Goal: Information Seeking & Learning: Check status

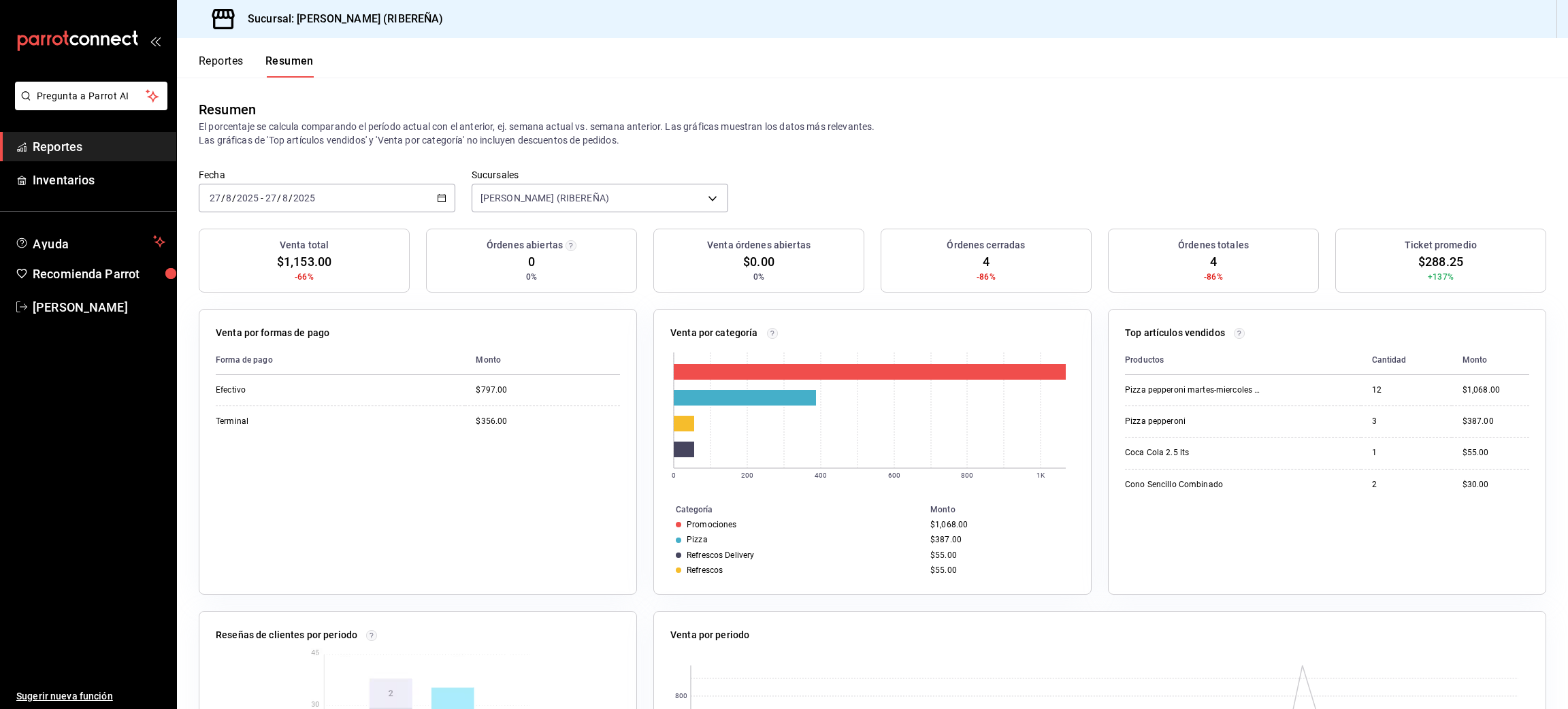
click at [231, 61] on button "Reportes" at bounding box center [221, 66] width 45 height 23
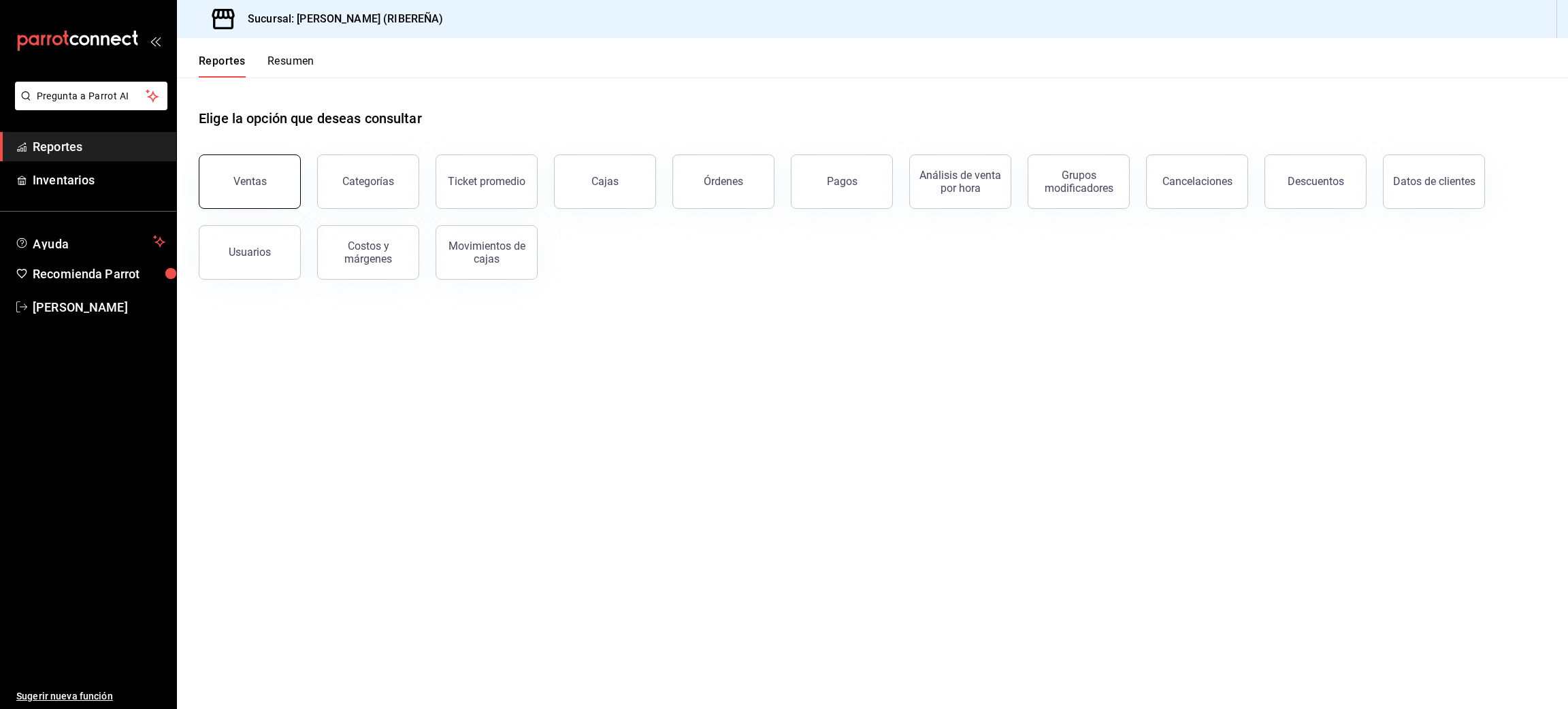
click at [246, 174] on button "Ventas" at bounding box center [250, 181] width 102 height 54
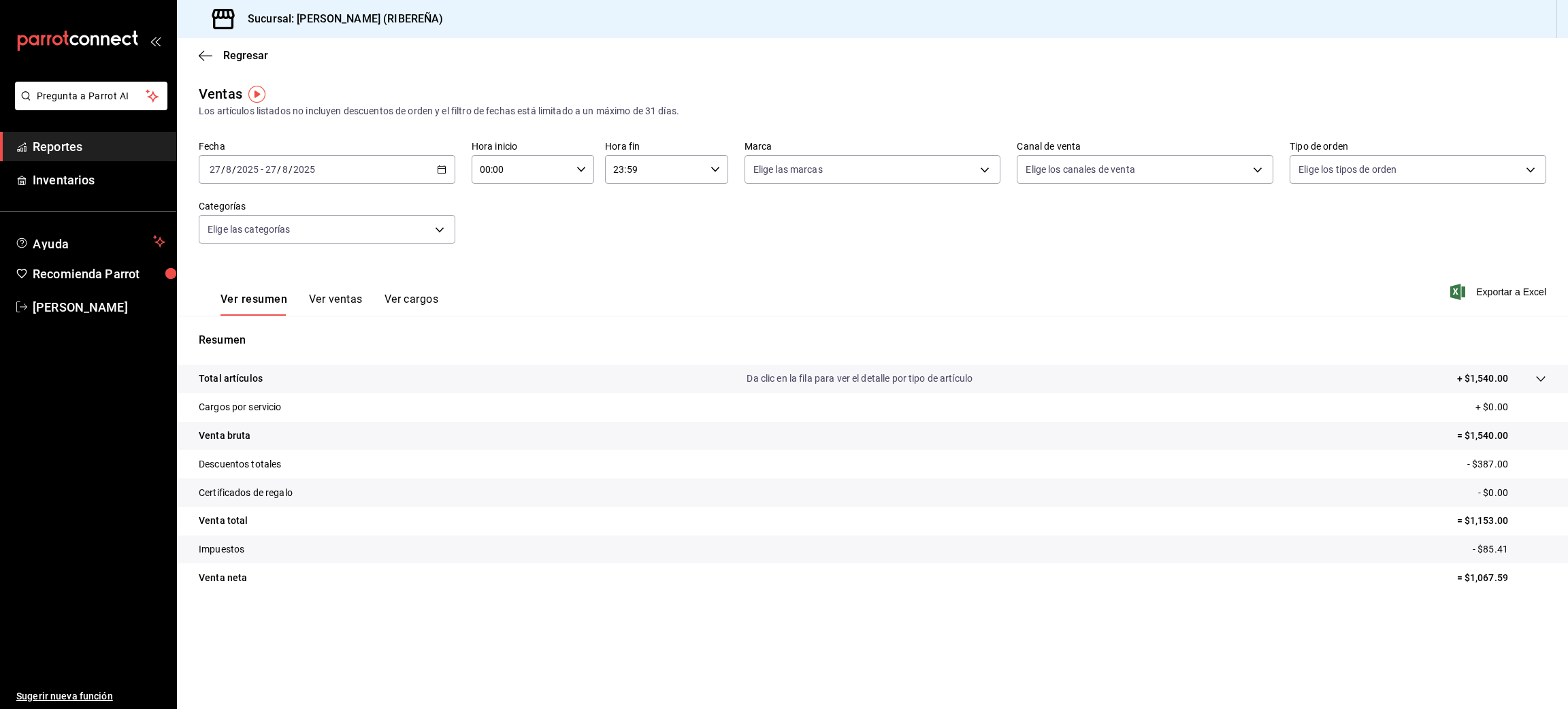
click at [332, 295] on button "Ver ventas" at bounding box center [336, 304] width 53 height 23
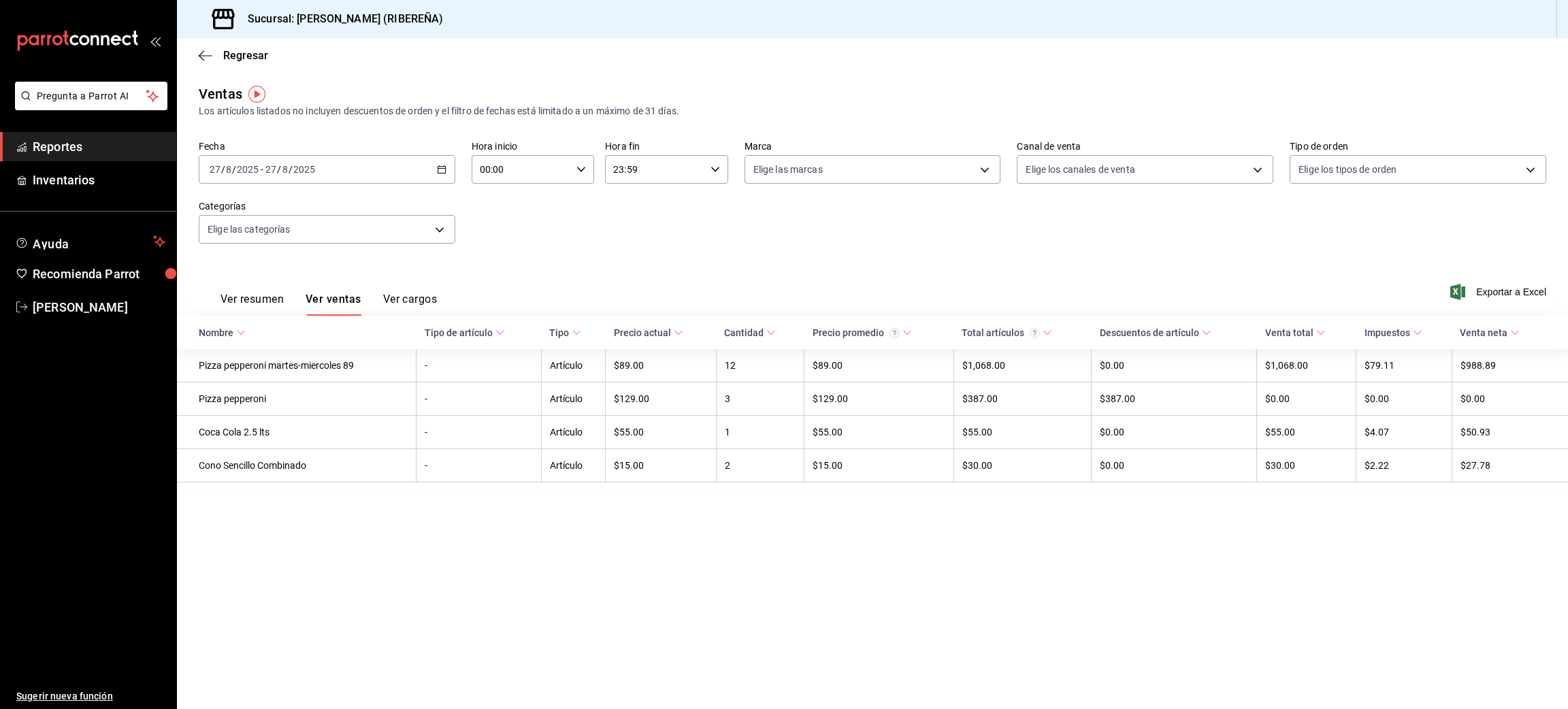
click at [705, 251] on div "Fecha [DATE] [DATE] - [DATE] [DATE] Hora inicio 00:00 Hora inicio Hora fin 23:5…" at bounding box center [872, 200] width 1348 height 120
